Goal: Answer question/provide support

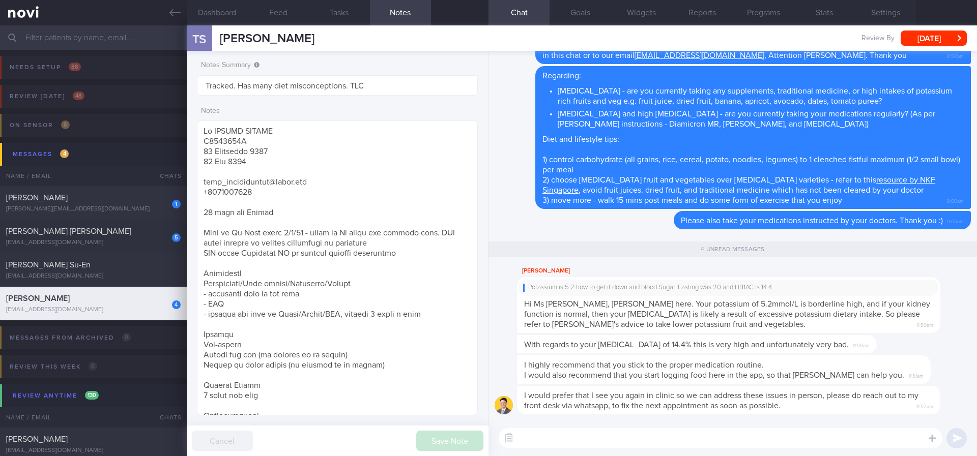
select select "7"
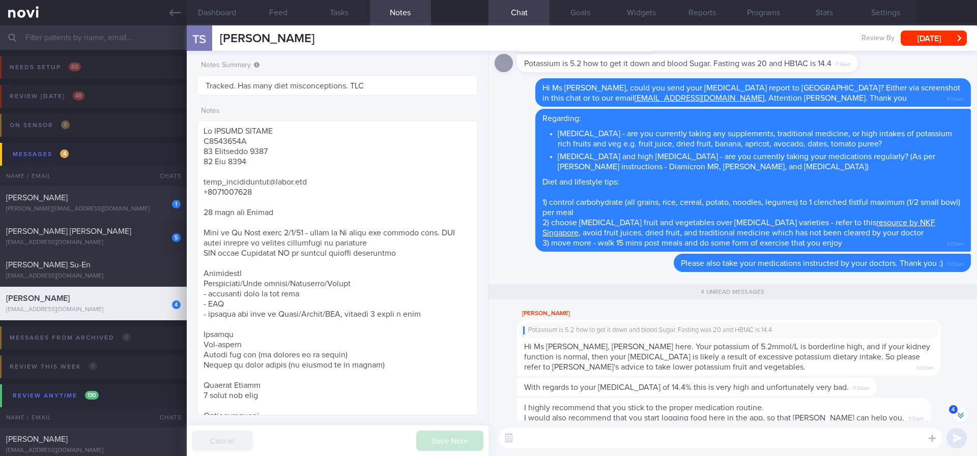
scroll to position [-44, 0]
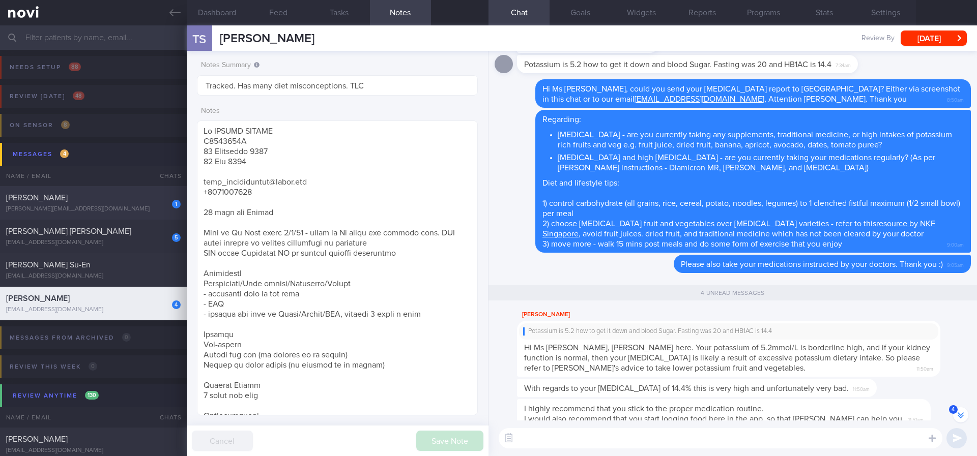
click at [131, 208] on div "[PERSON_NAME][EMAIL_ADDRESS][DOMAIN_NAME]" at bounding box center [93, 210] width 174 height 8
type input "Tracked. not compliant. too lazy to exercise"
type textarea "s [PERSON_NAME] TANGYA S8243204C [DATE] [DATE] [MEDICAL_DATA] and NSAIDs [EMAIL…"
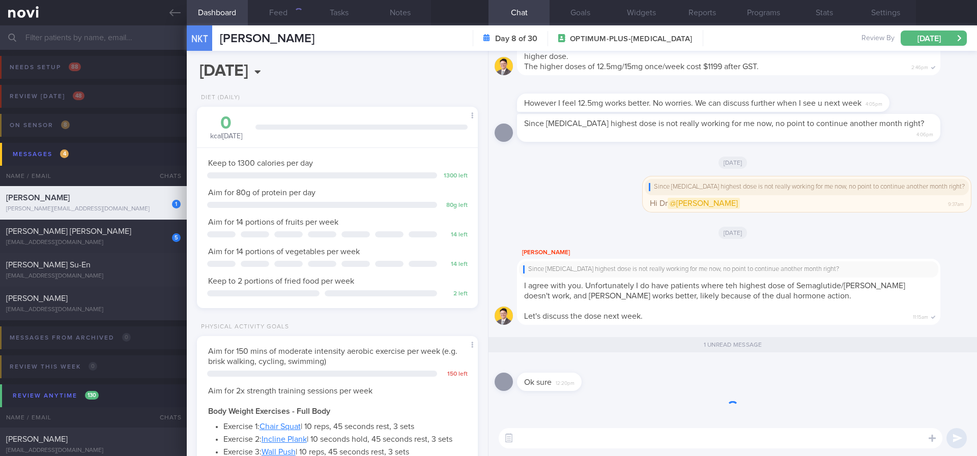
scroll to position [125, 251]
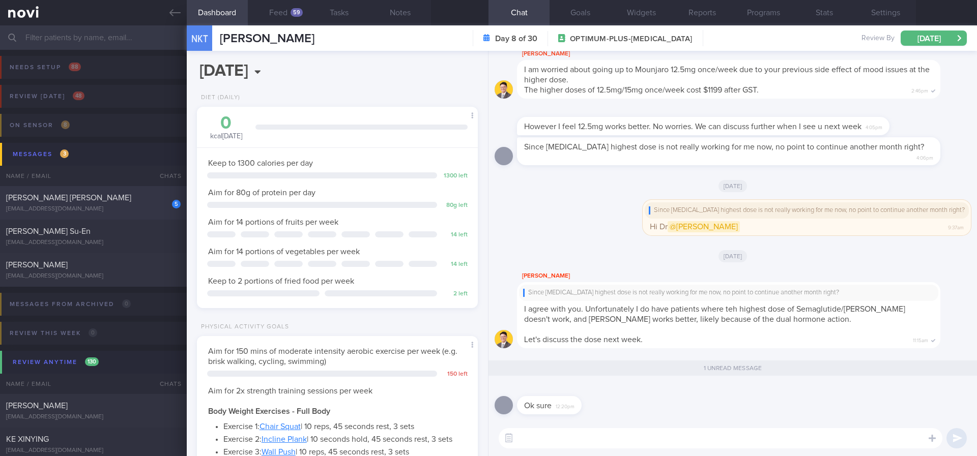
click at [139, 207] on div "[EMAIL_ADDRESS][DOMAIN_NAME]" at bounding box center [93, 210] width 174 height 8
type input "tracked."
type textarea "Age: [DEMOGRAPHIC_DATA] yo Seen by Dr [PERSON_NAME] [DATE] - [MEDICAL_DATA] 3mg…"
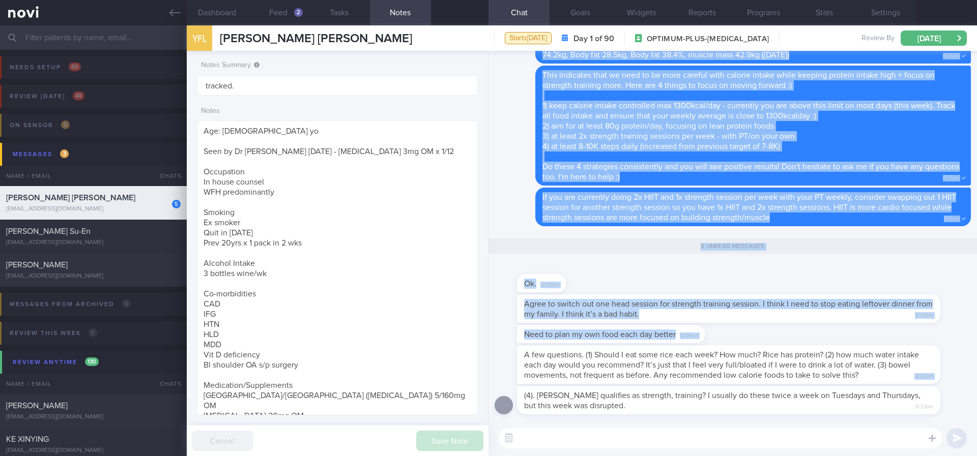
drag, startPoint x: 869, startPoint y: 370, endPoint x: 976, endPoint y: 440, distance: 127.5
click at [976, 440] on div "(4). [PERSON_NAME] qualifies as strength, training? I usually do these twice a …" at bounding box center [732, 253] width 488 height 405
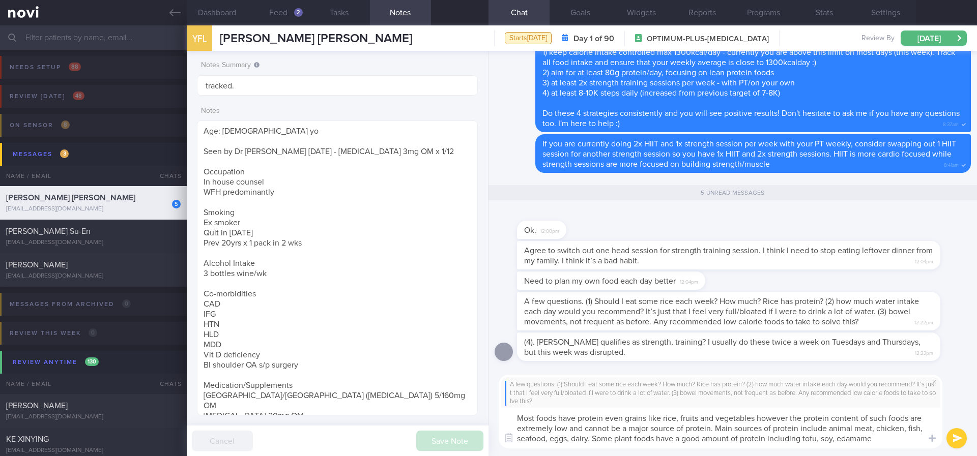
click at [884, 435] on textarea "Most foods have protein even grains like rice, fruits and vegetables however th…" at bounding box center [721, 428] width 444 height 41
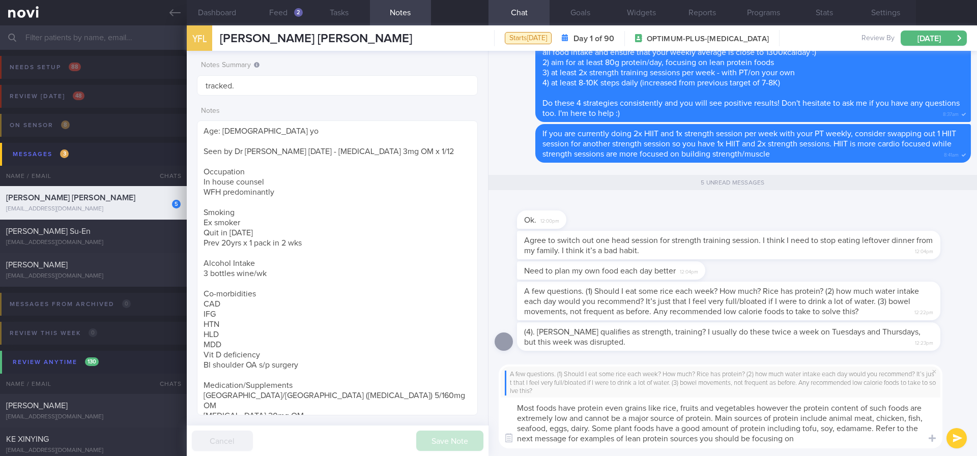
click at [642, 434] on textarea "Most foods have protein even grains like rice, fruits and vegetables however th…" at bounding box center [721, 423] width 444 height 51
click at [853, 436] on textarea "Most foods have protein even grains like rice, fruits and vegetables however th…" at bounding box center [721, 423] width 444 height 51
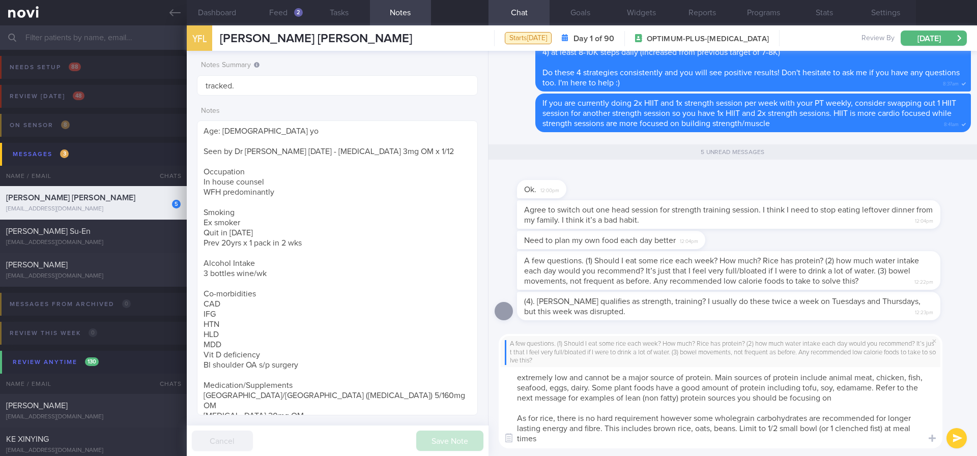
scroll to position [10, 0]
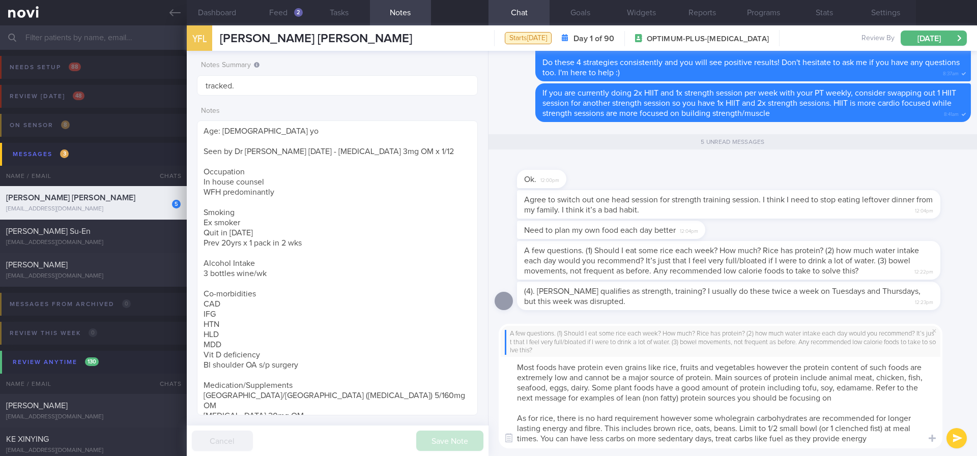
click at [550, 438] on textarea "Most foods have protein even grains like rice, fruits and vegetables however th…" at bounding box center [721, 403] width 444 height 92
type textarea "Most foods have protein even grains like rice, fruits and vegetables however th…"
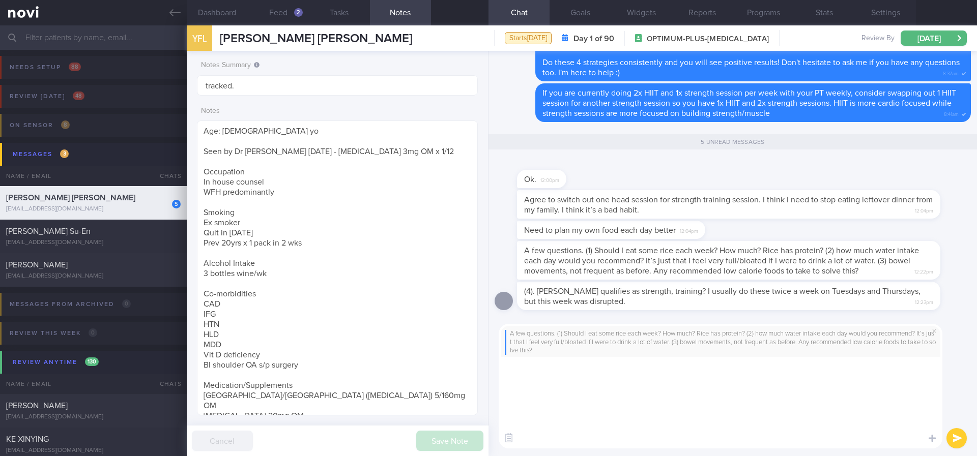
scroll to position [0, 0]
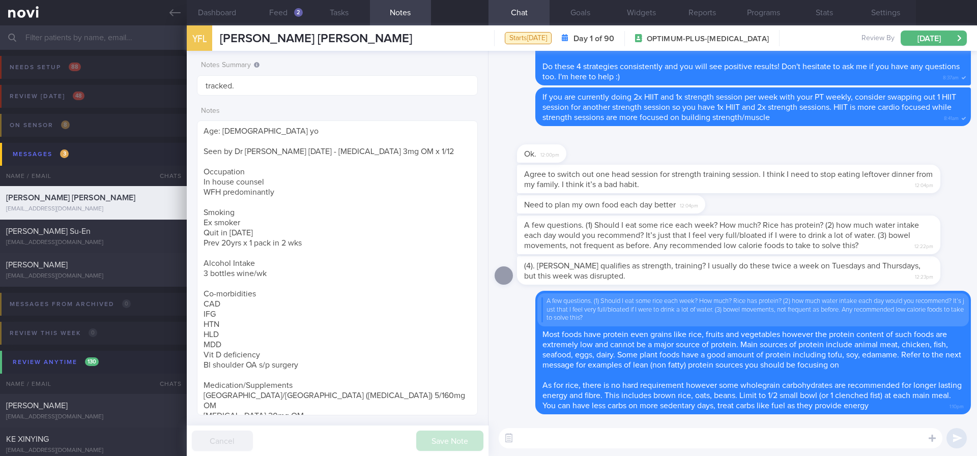
click at [677, 440] on textarea at bounding box center [721, 438] width 444 height 20
paste textarea "Try to choose lean proteins over fried/breaded/saucy/oily/processed/fatty forms…"
type textarea "Try to choose lean proteins over fried/breaded/saucy/oily/processed/fatty forms…"
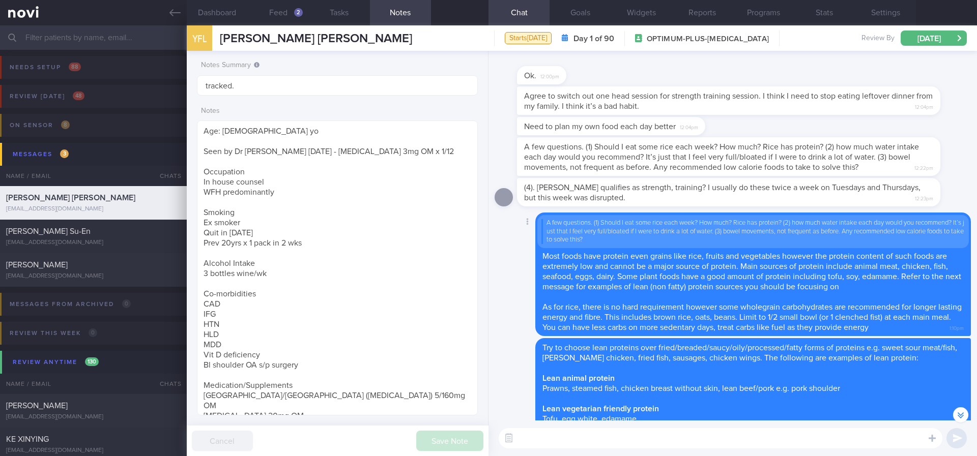
scroll to position [-229, 0]
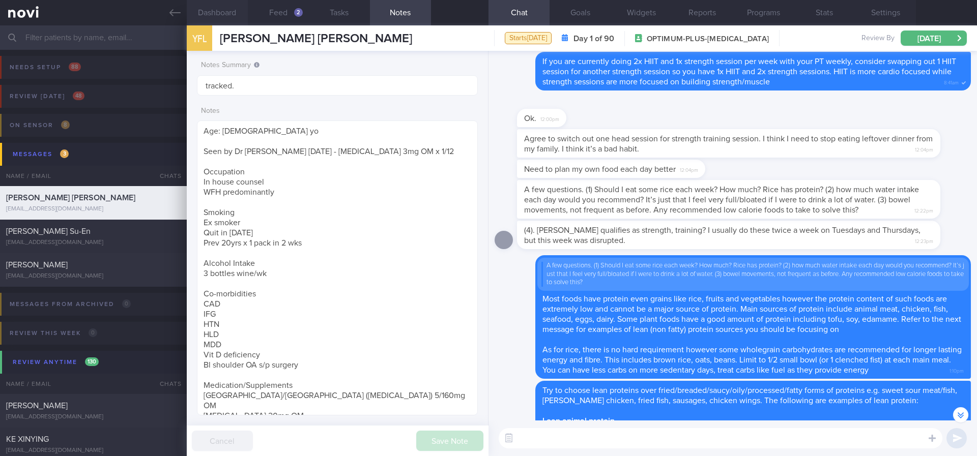
click at [227, 16] on button "Dashboard" at bounding box center [217, 12] width 61 height 25
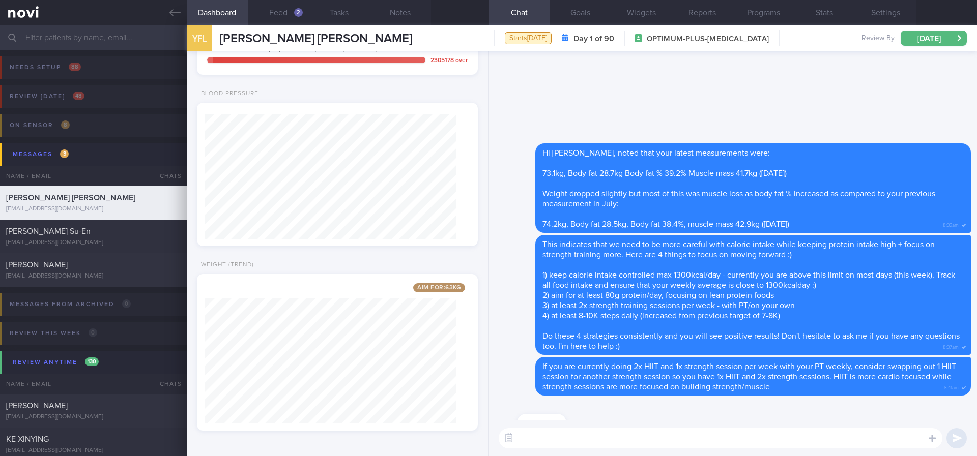
scroll to position [1, 0]
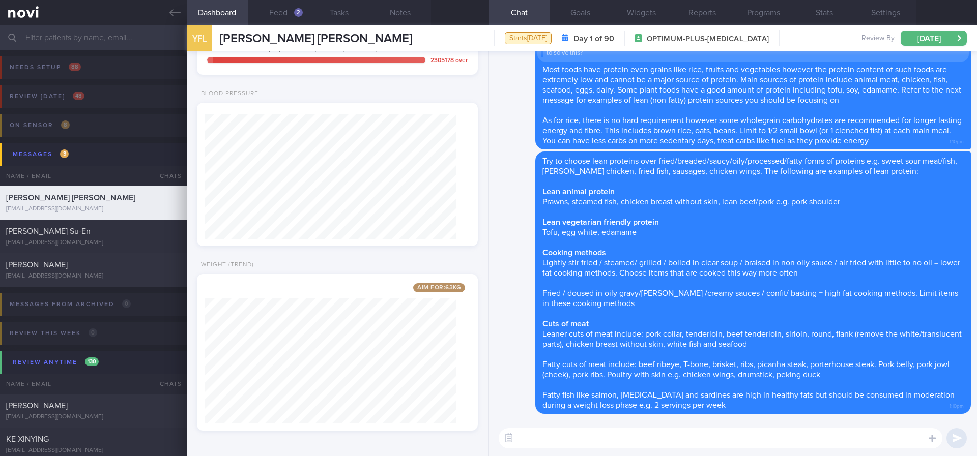
click at [735, 430] on textarea at bounding box center [721, 438] width 444 height 20
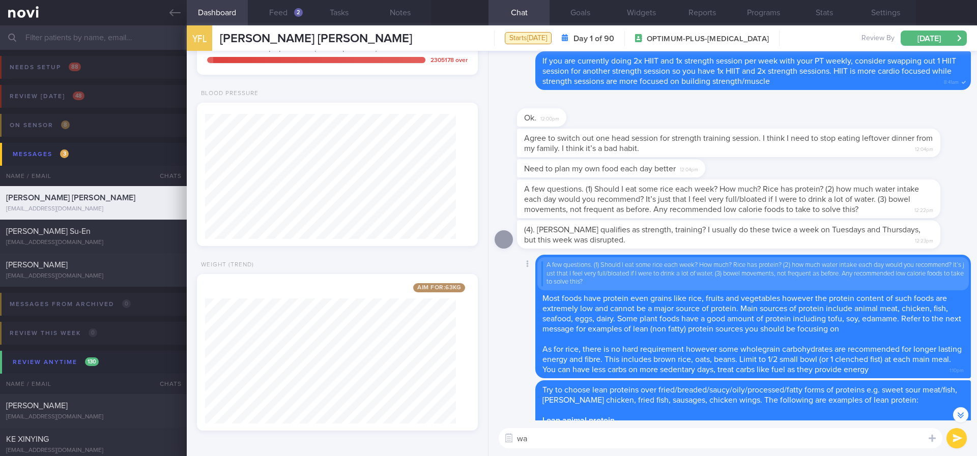
type textarea "w"
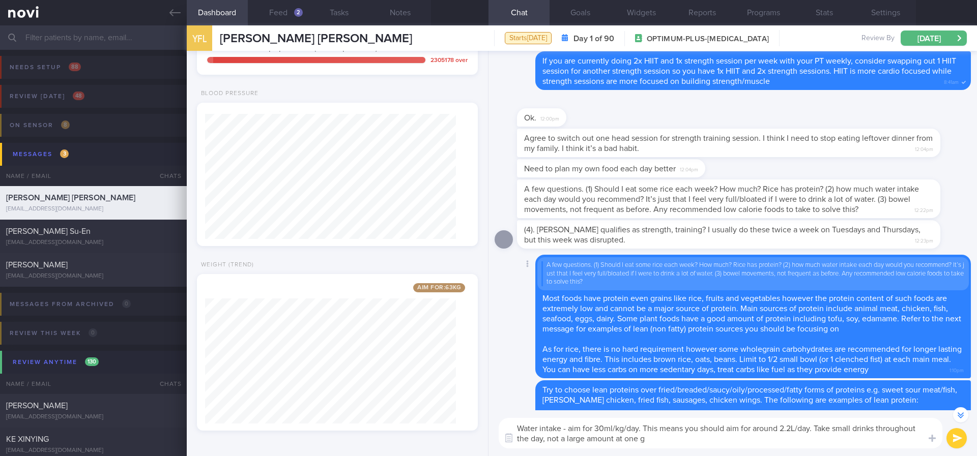
type textarea "Water intake - aim for 30ml/kg/day. This means you should aim for around 2.2L/d…"
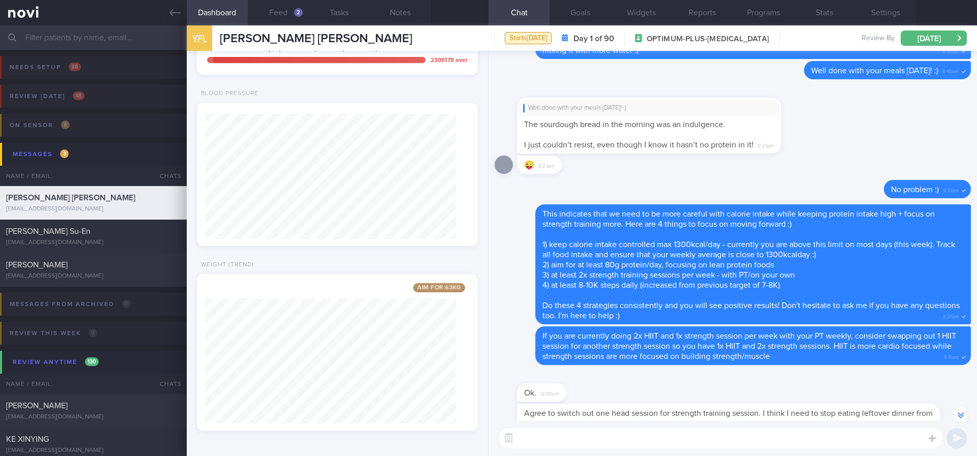
scroll to position [-305, 0]
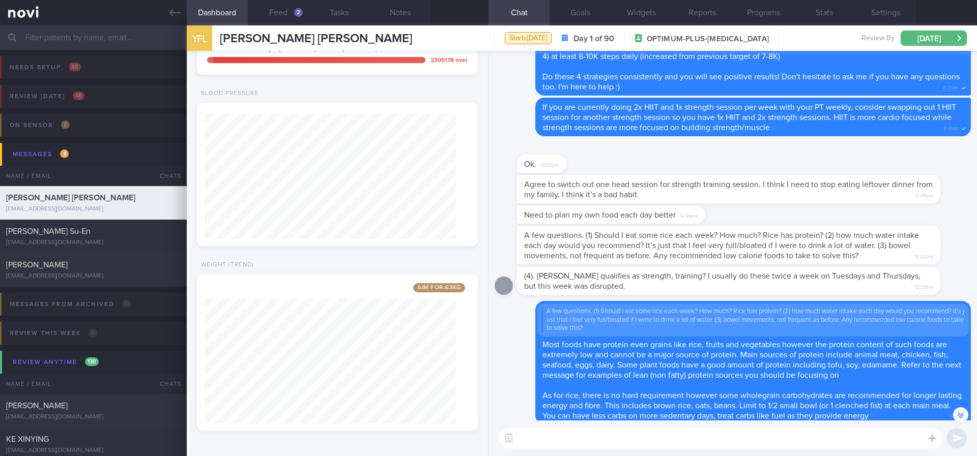
click at [614, 430] on textarea at bounding box center [721, 438] width 444 height 20
paste textarea "There are a few “natural” ways to alleviate constipation: 1) Increase fibre int…"
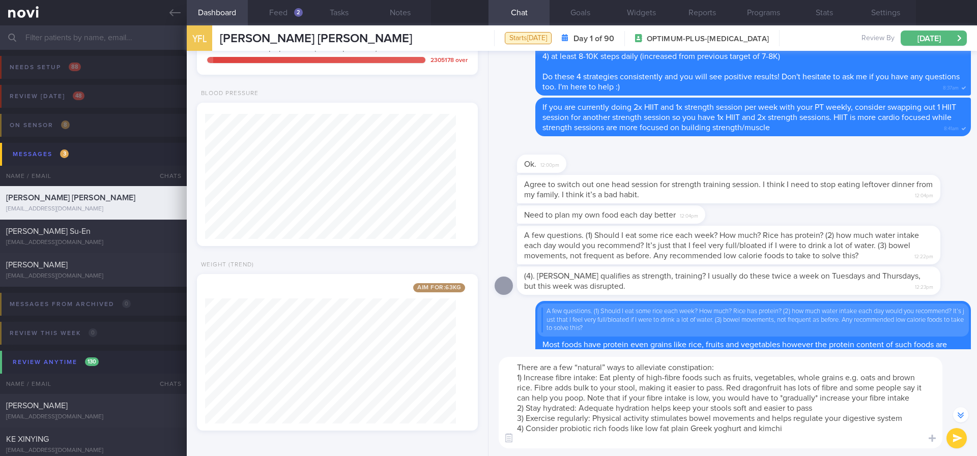
scroll to position [0, 0]
click at [728, 365] on textarea "There are a few “natural” ways to alleviate constipation: 1) Increase fibre int…" at bounding box center [721, 403] width 444 height 92
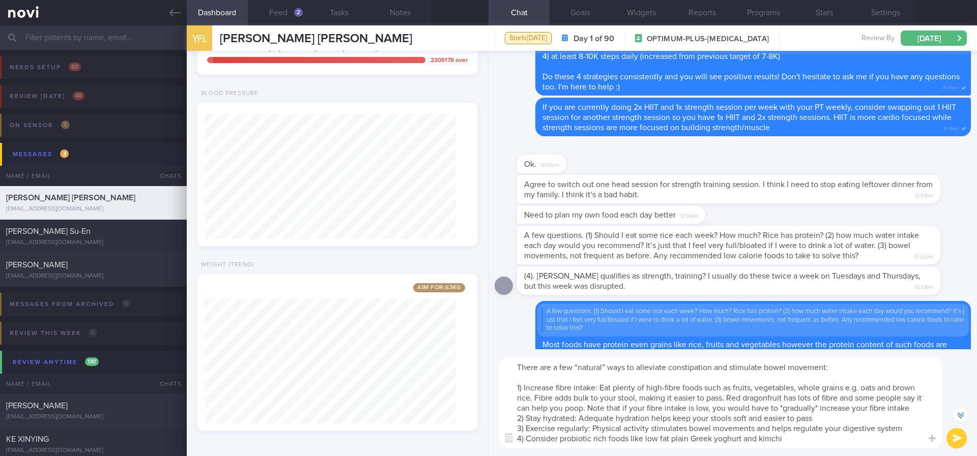
scroll to position [-387, 0]
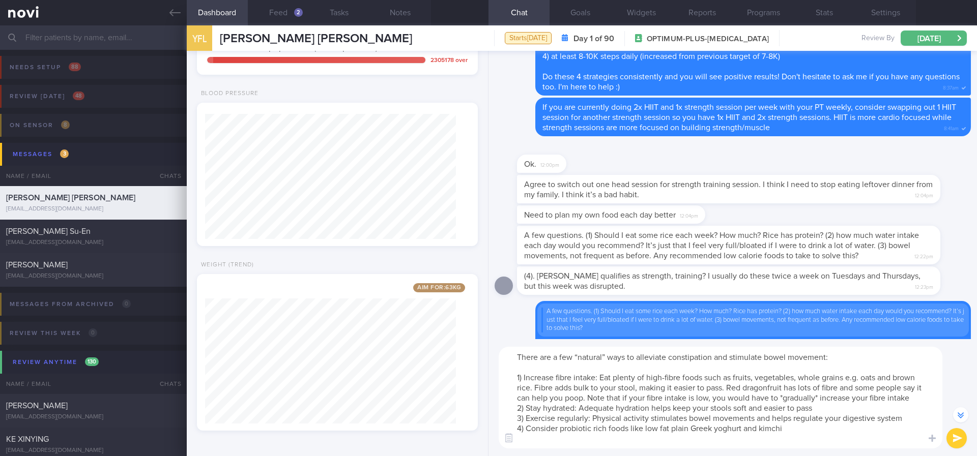
drag, startPoint x: 607, startPoint y: 356, endPoint x: 575, endPoint y: 355, distance: 32.1
click at [575, 355] on textarea "There are a few “natural” ways to alleviate constipation and stimulate bowel mo…" at bounding box center [721, 398] width 444 height 102
click at [667, 366] on textarea "There are a few natural ways to alleviate constipation and stimulate bowel move…" at bounding box center [721, 398] width 444 height 102
type textarea "There are a few natural ways to alleviate constipation and stimulate bowel move…"
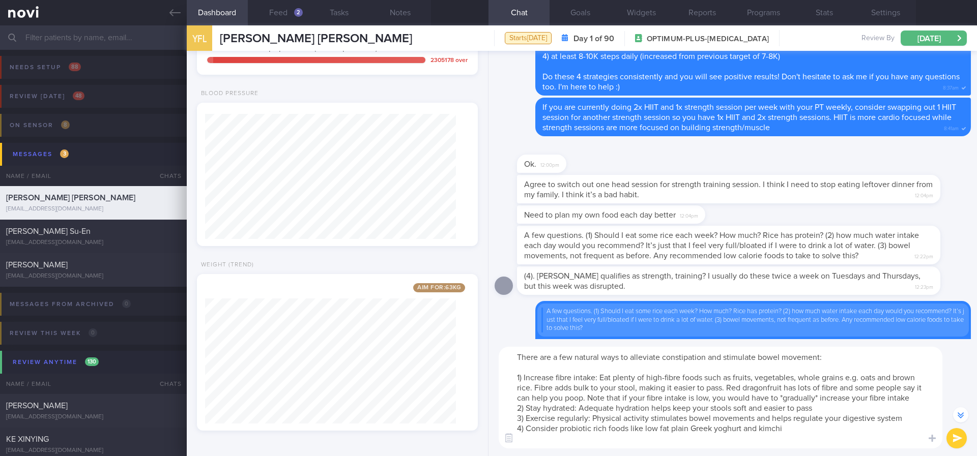
click at [954, 437] on button "submit" at bounding box center [956, 438] width 20 height 20
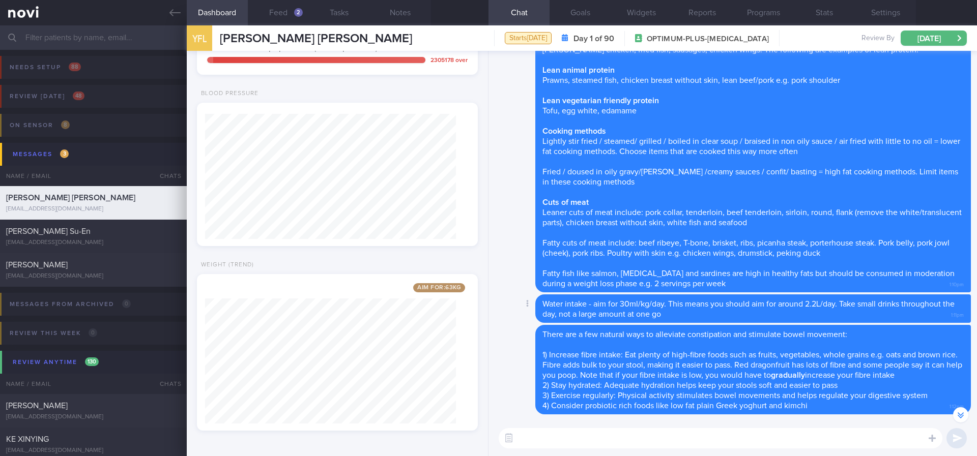
scroll to position [-305, 0]
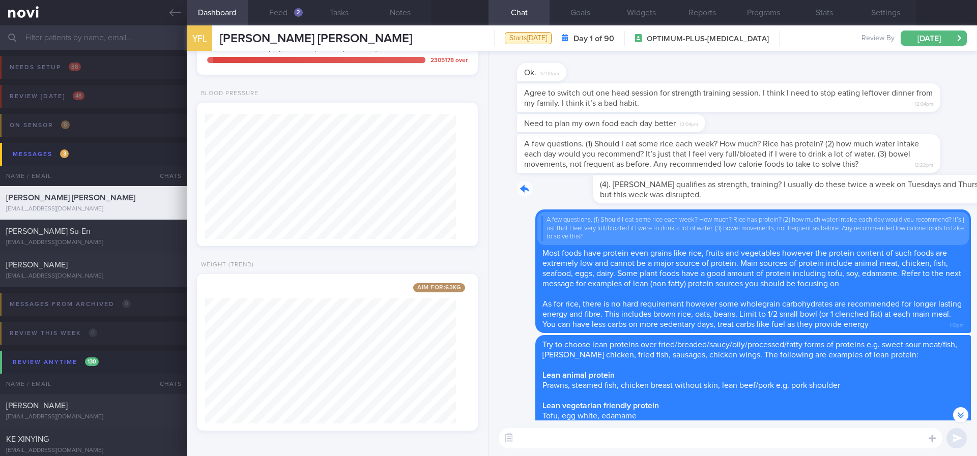
drag, startPoint x: 658, startPoint y: 200, endPoint x: 916, endPoint y: 193, distance: 258.0
click at [916, 193] on div "(4). [PERSON_NAME] qualifies as strength, training? I usually do these twice a …" at bounding box center [744, 189] width 454 height 28
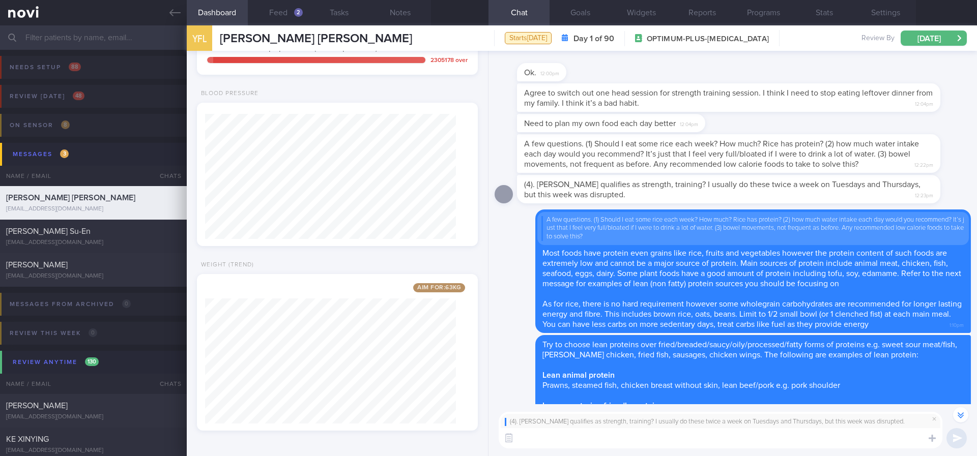
click at [637, 440] on textarea at bounding box center [721, 438] width 444 height 20
click at [411, 15] on button "Notes" at bounding box center [400, 12] width 61 height 25
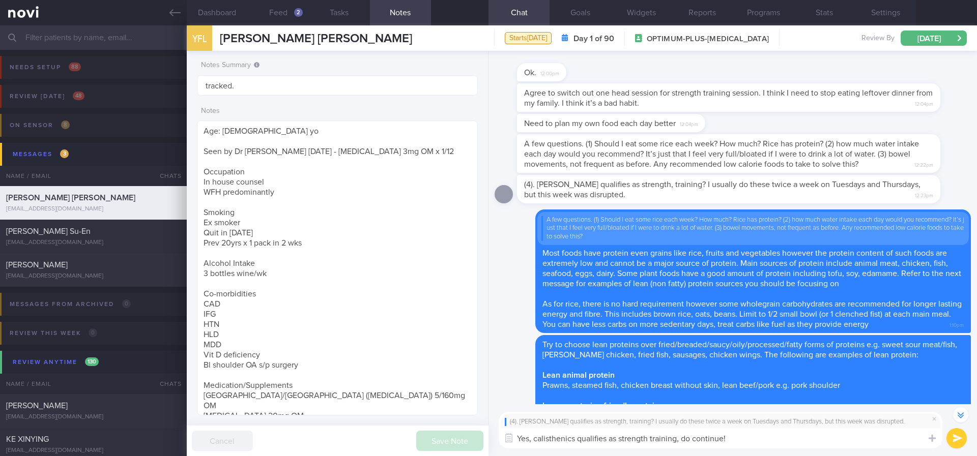
click at [767, 442] on textarea "Yes, calisthenics qualifies as strength training, do continue!" at bounding box center [721, 438] width 444 height 20
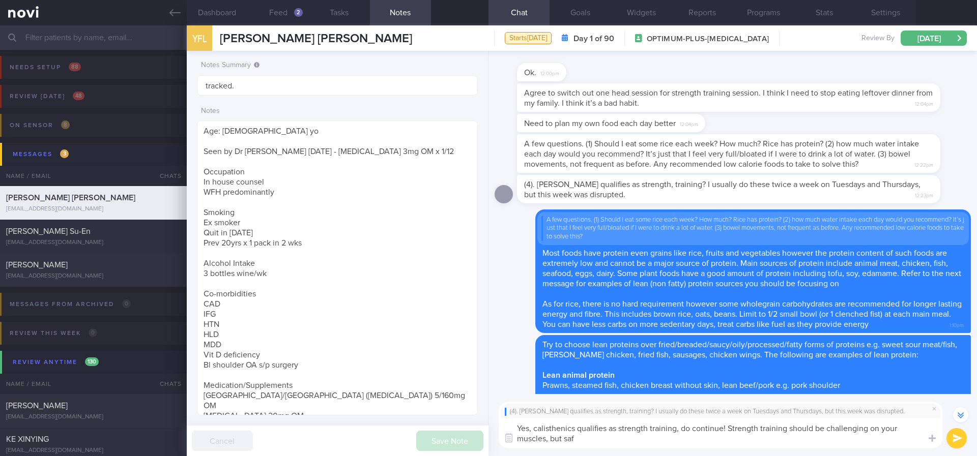
type textarea "Yes, calisthenics qualifies as strength training, do continue! Strength trainin…"
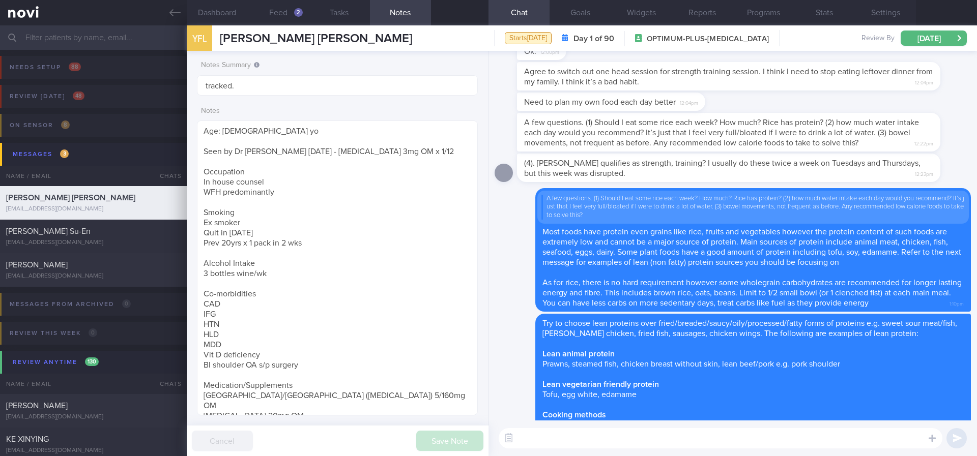
scroll to position [0, 0]
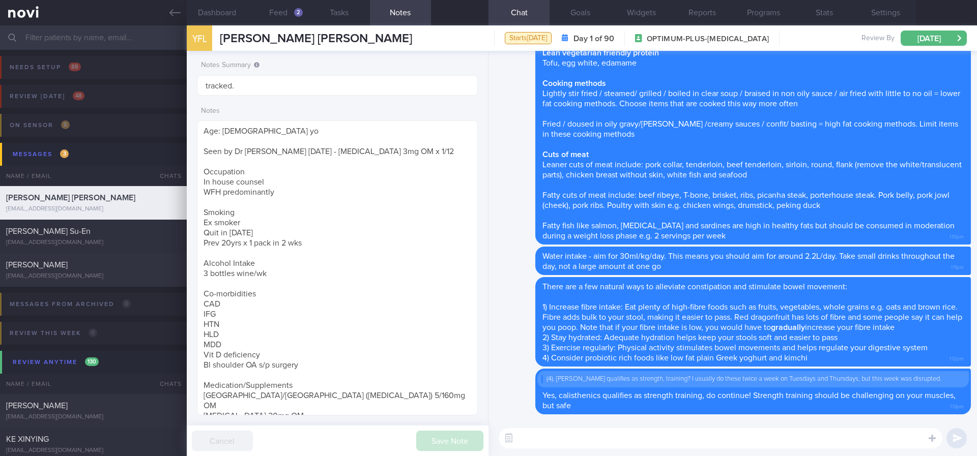
click at [517, 138] on div "Delete Try to choose lean proteins over fried/breaded/saucy/oily/processed/fatt…" at bounding box center [732, 113] width 476 height 262
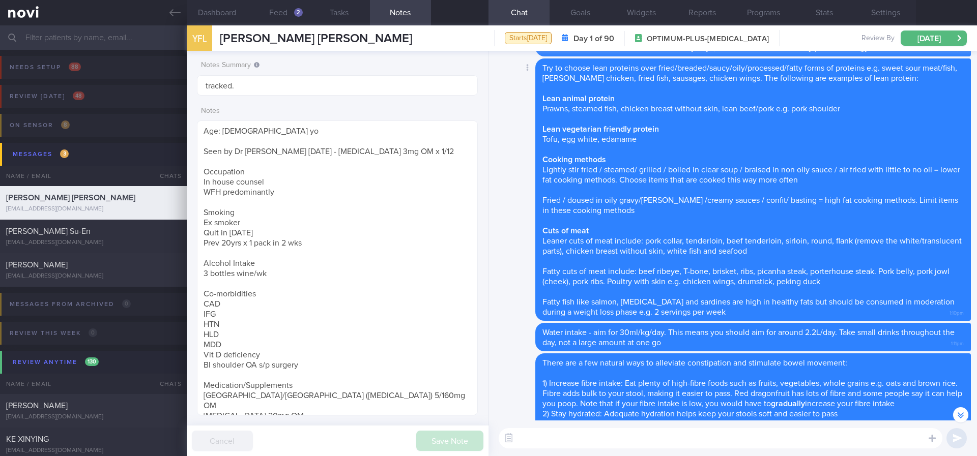
scroll to position [-229, 0]
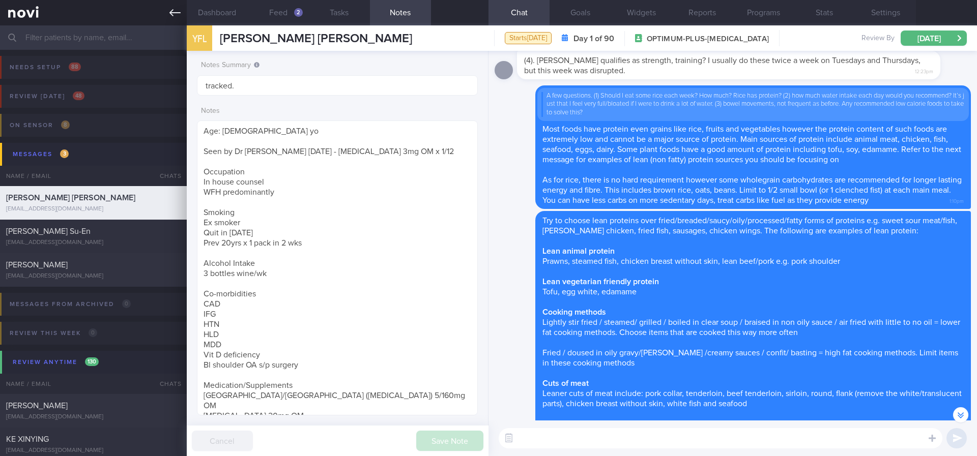
click at [172, 11] on icon at bounding box center [174, 12] width 11 height 11
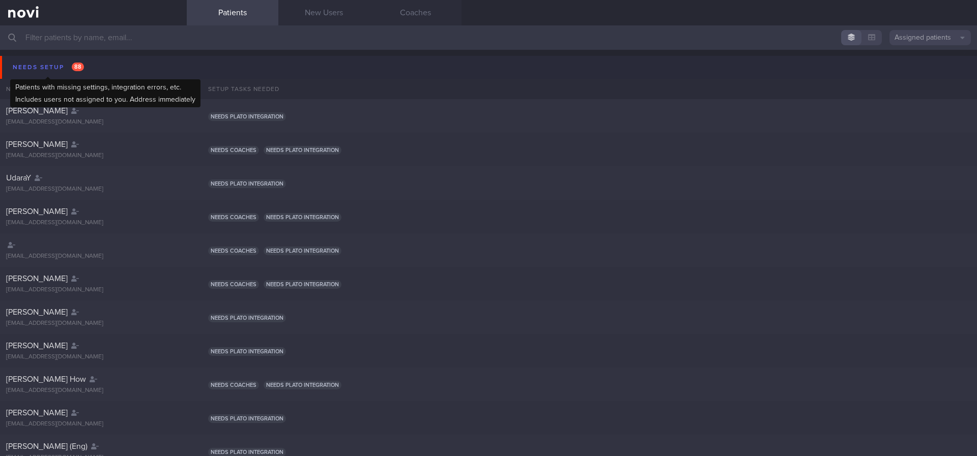
click at [43, 62] on div "Needs setup 88" at bounding box center [48, 68] width 76 height 14
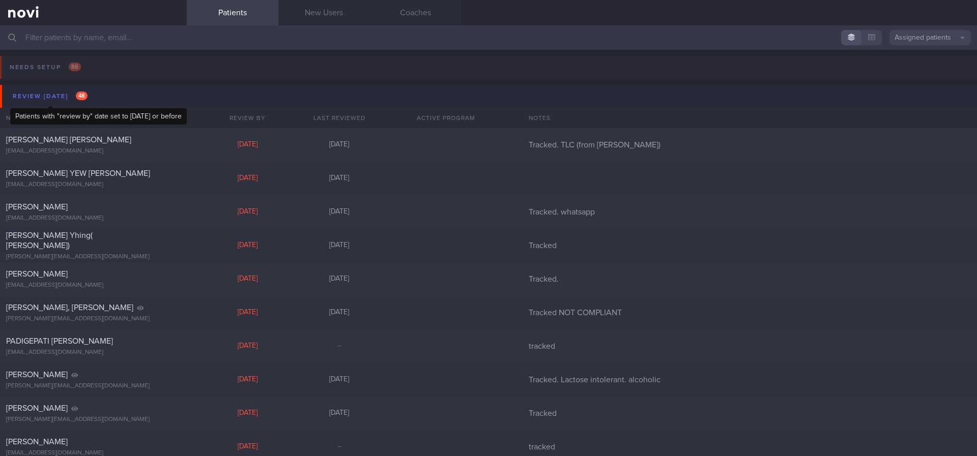
click at [67, 93] on div "Review today 48" at bounding box center [50, 97] width 80 height 14
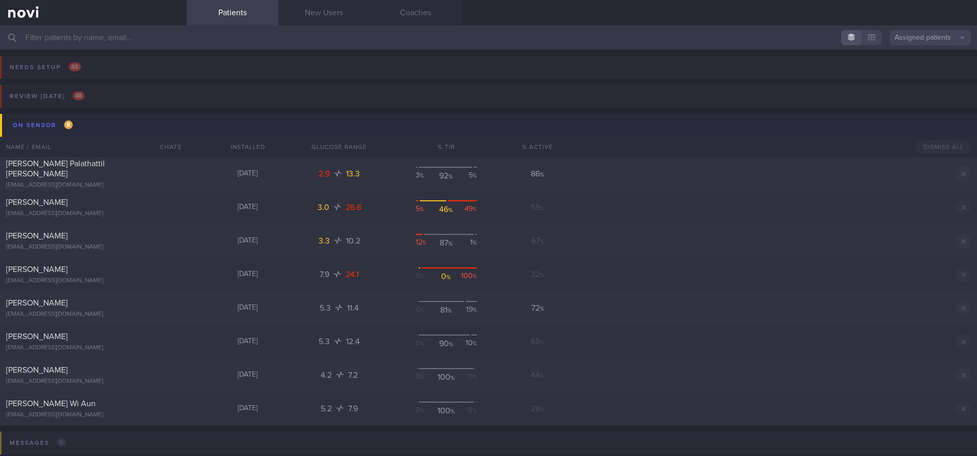
click at [68, 126] on span "8" at bounding box center [68, 125] width 9 height 9
